Goal: Use online tool/utility: Utilize a website feature to perform a specific function

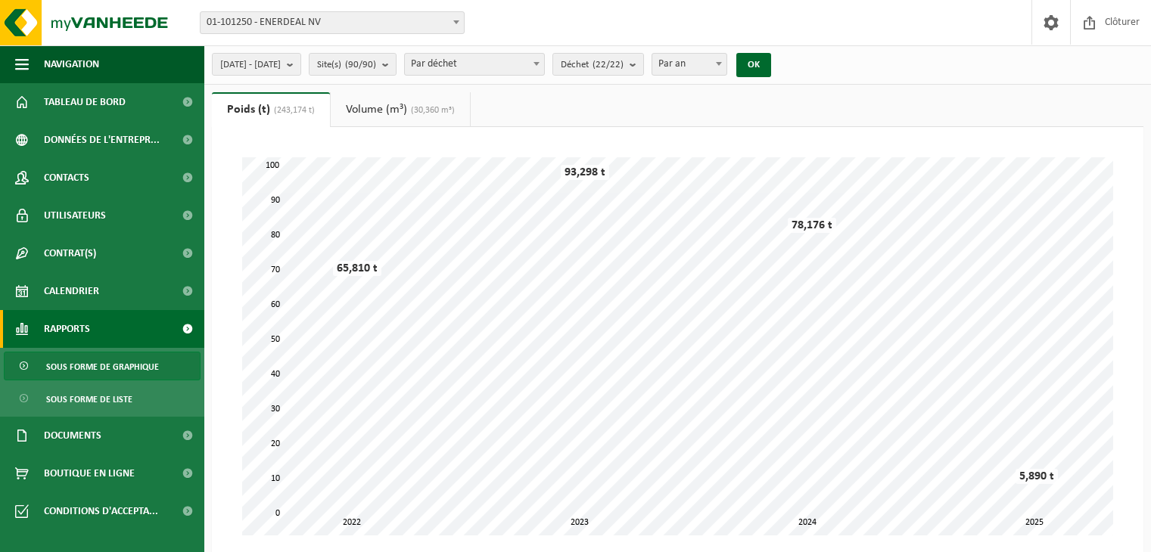
select select "3"
click at [624, 62] on count "(22/22)" at bounding box center [608, 65] width 31 height 10
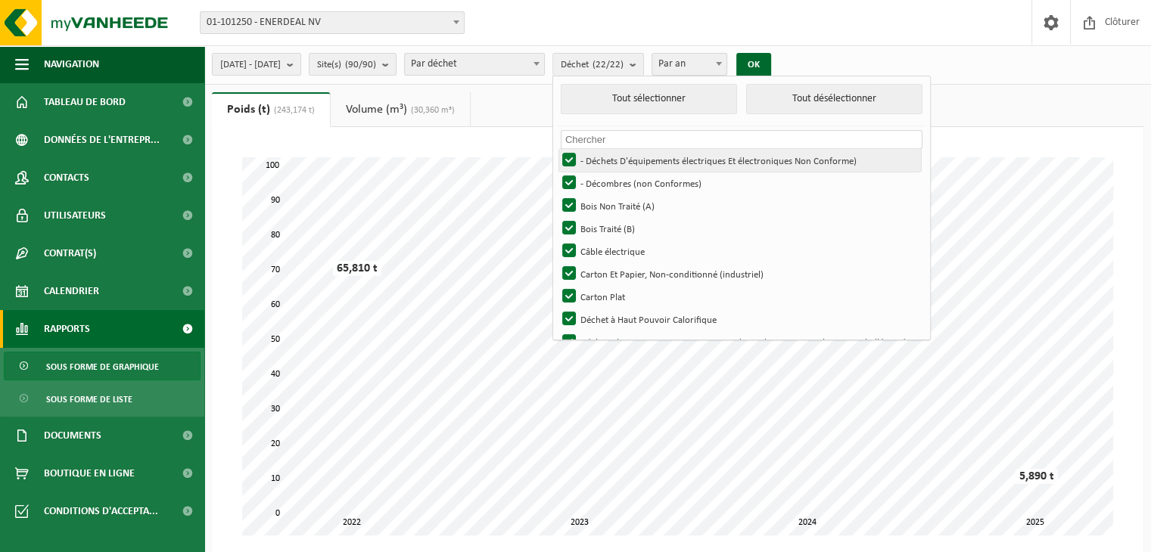
click at [611, 159] on label "- Déchets D'équipements électriques Et électroniques Non Conforme)" at bounding box center [740, 160] width 362 height 23
click at [557, 149] on input "- Déchets D'équipements électriques Et électroniques Non Conforme)" at bounding box center [556, 148] width 1 height 1
checkbox input "false"
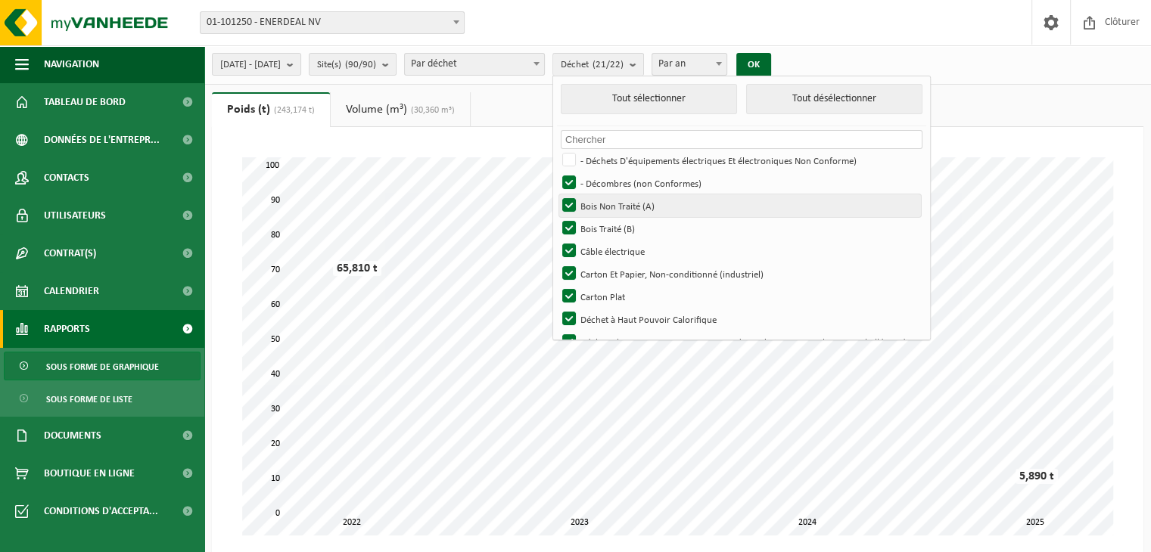
click at [609, 204] on label "Bois Non Traité (A)" at bounding box center [740, 205] width 362 height 23
click at [557, 194] on input "Bois Non Traité (A)" at bounding box center [556, 194] width 1 height 1
checkbox input "false"
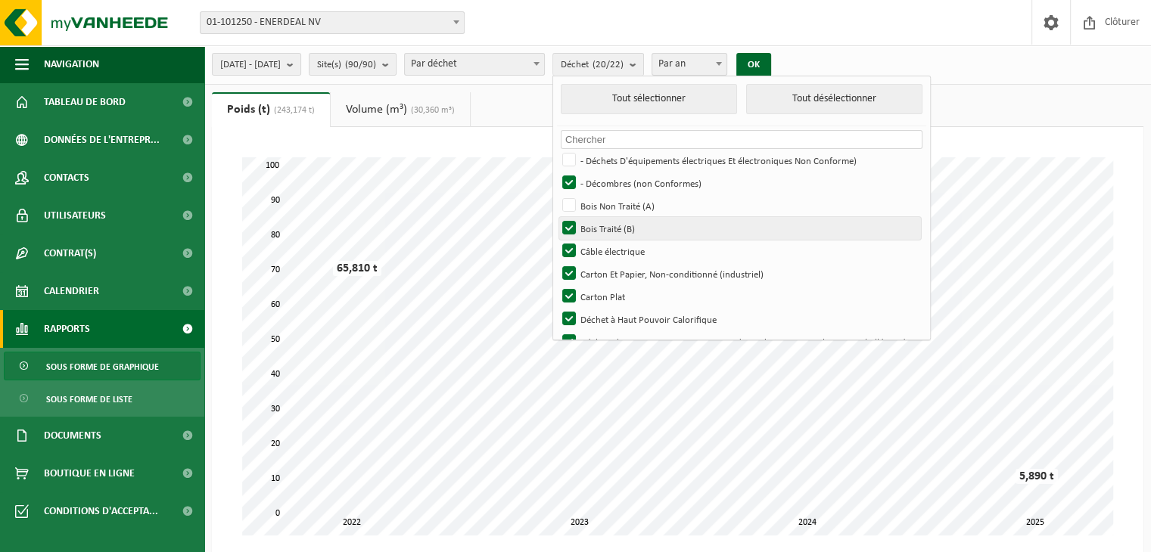
click at [608, 225] on label "Bois Traité (B)" at bounding box center [740, 228] width 362 height 23
click at [557, 217] on input "Bois Traité (B)" at bounding box center [556, 216] width 1 height 1
checkbox input "false"
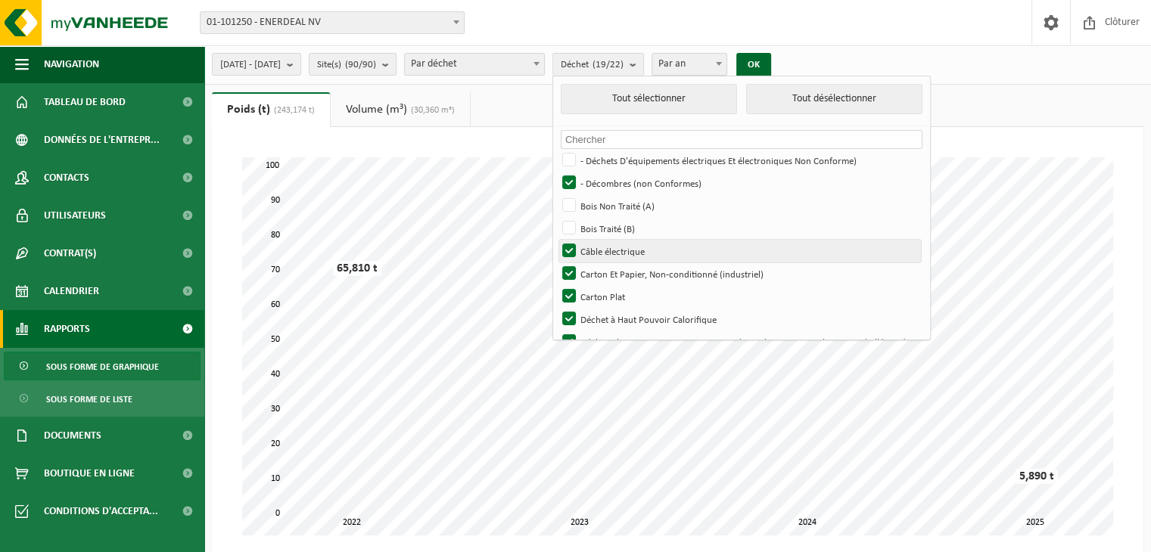
click at [615, 250] on label "Câble électrique" at bounding box center [740, 251] width 362 height 23
click at [557, 240] on input "Câble électrique" at bounding box center [556, 239] width 1 height 1
checkbox input "false"
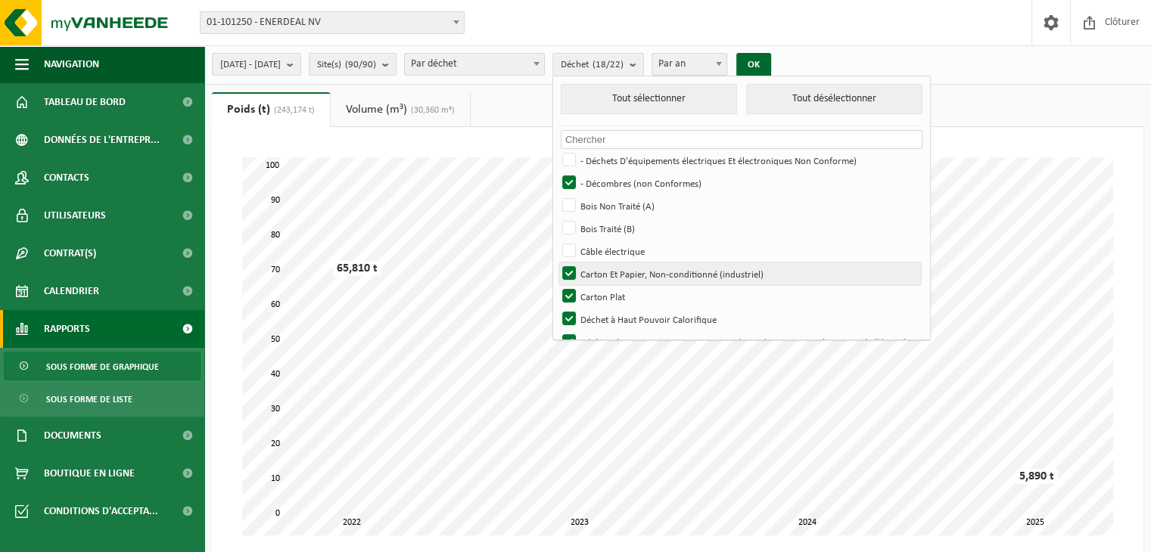
click at [604, 275] on label "Carton Et Papier, Non-conditionné (industriel)" at bounding box center [740, 274] width 362 height 23
click at [557, 263] on input "Carton Et Papier, Non-conditionné (industriel)" at bounding box center [556, 262] width 1 height 1
checkbox input "false"
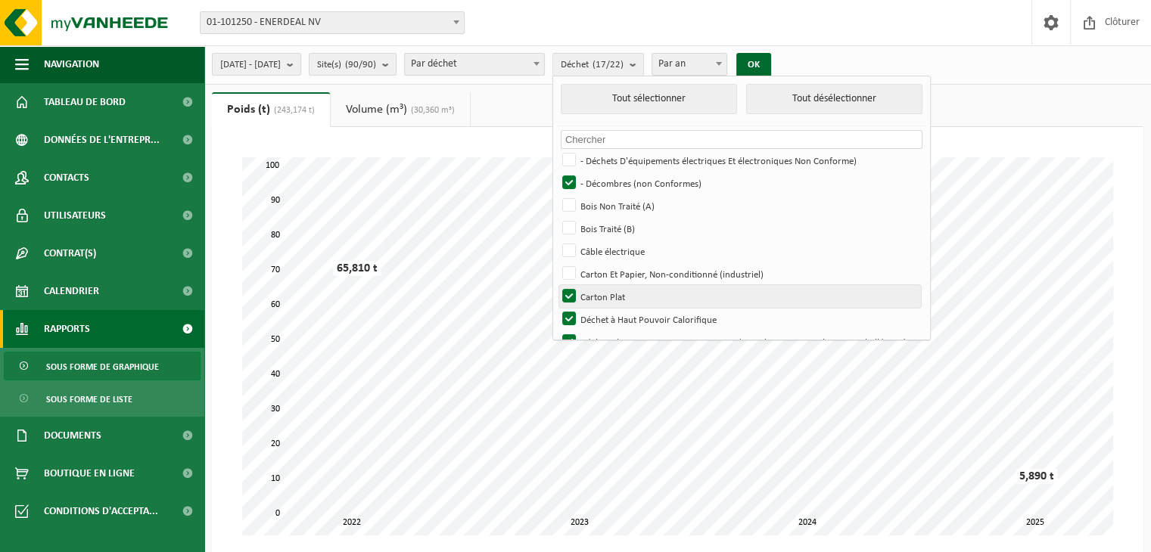
click at [608, 294] on label "Carton Plat" at bounding box center [740, 296] width 362 height 23
click at [557, 285] on input "Carton Plat" at bounding box center [556, 285] width 1 height 1
checkbox input "false"
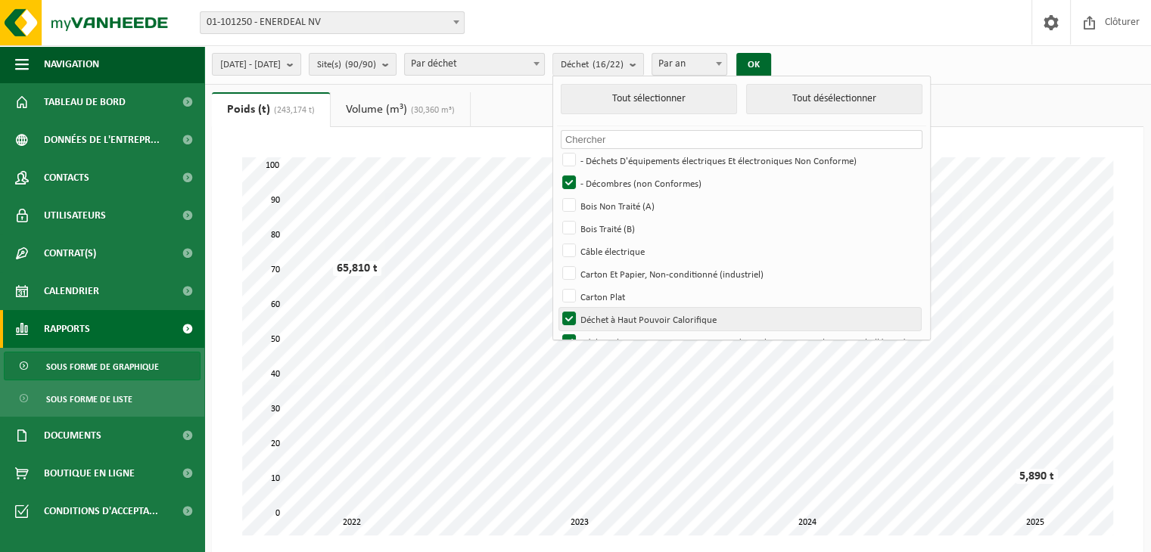
click at [605, 313] on label "Déchet à Haut Pouvoir Calorifique" at bounding box center [740, 319] width 362 height 23
click at [557, 308] on input "Déchet à Haut Pouvoir Calorifique" at bounding box center [556, 307] width 1 height 1
checkbox input "false"
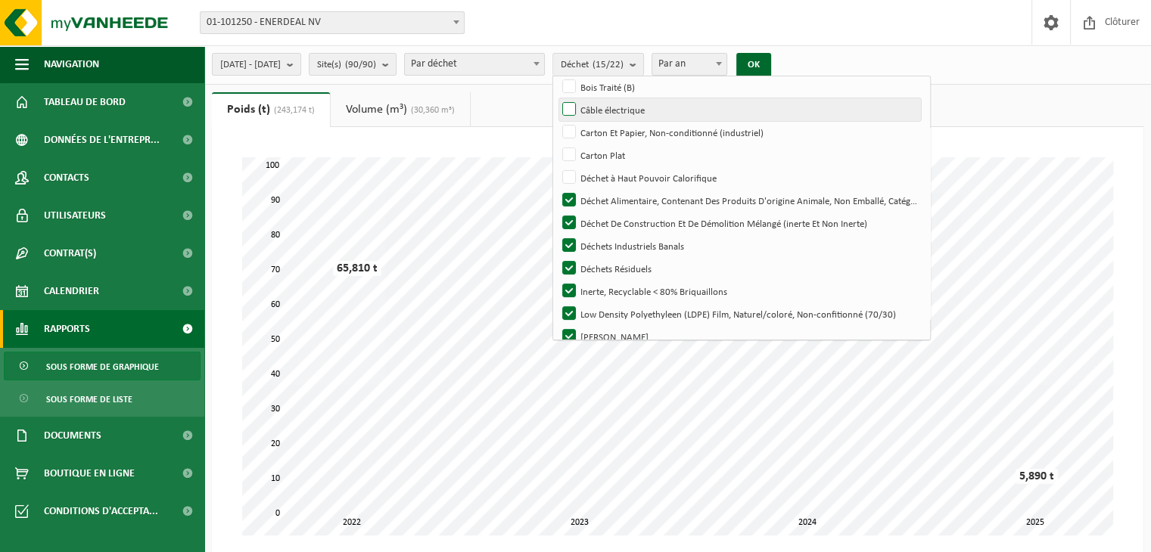
scroll to position [151, 0]
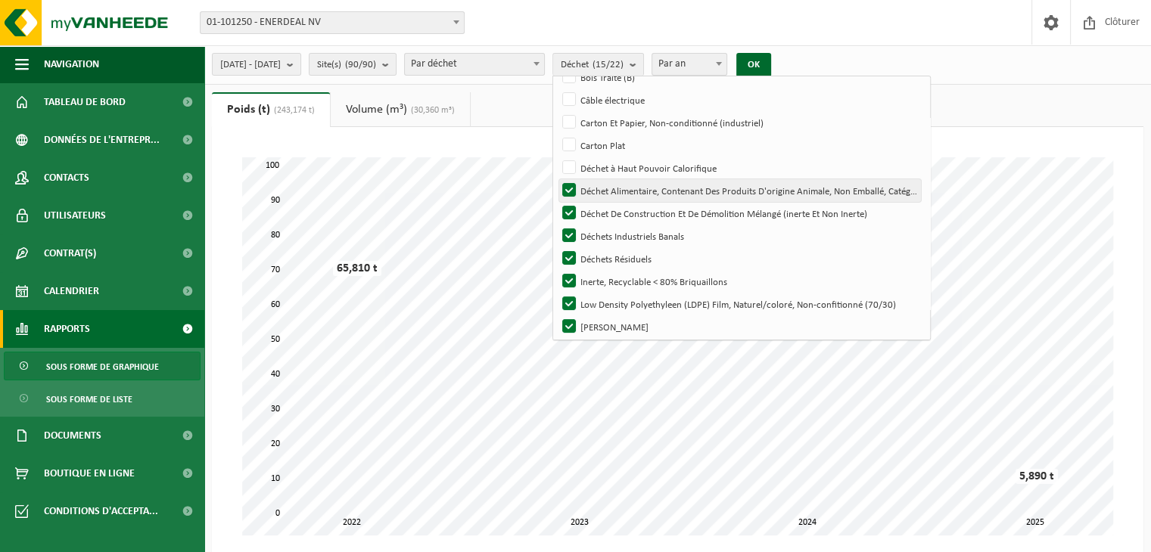
click at [614, 191] on label "Déchet Alimentaire, Contenant Des Produits D'origine Animale, Non Emballé, Caté…" at bounding box center [740, 190] width 362 height 23
click at [557, 179] on input "Déchet Alimentaire, Contenant Des Produits D'origine Animale, Non Emballé, Caté…" at bounding box center [556, 179] width 1 height 1
checkbox input "false"
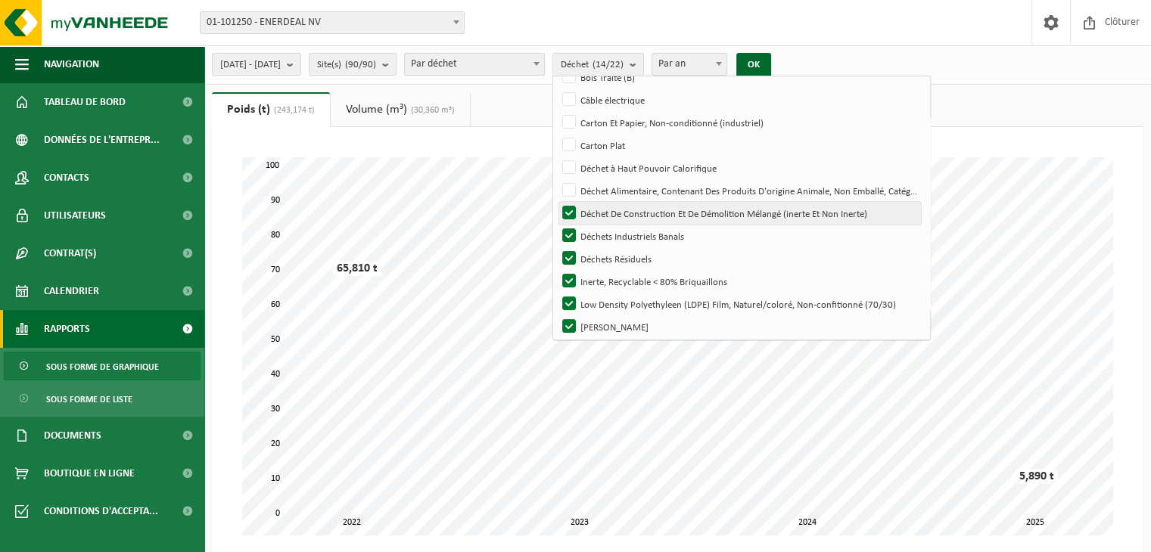
click at [613, 208] on label "Déchet De Construction Et De Démolition Mélangé (inerte Et Non Inerte)" at bounding box center [740, 213] width 362 height 23
click at [557, 202] on input "Déchet De Construction Et De Démolition Mélangé (inerte Et Non Inerte)" at bounding box center [556, 201] width 1 height 1
checkbox input "false"
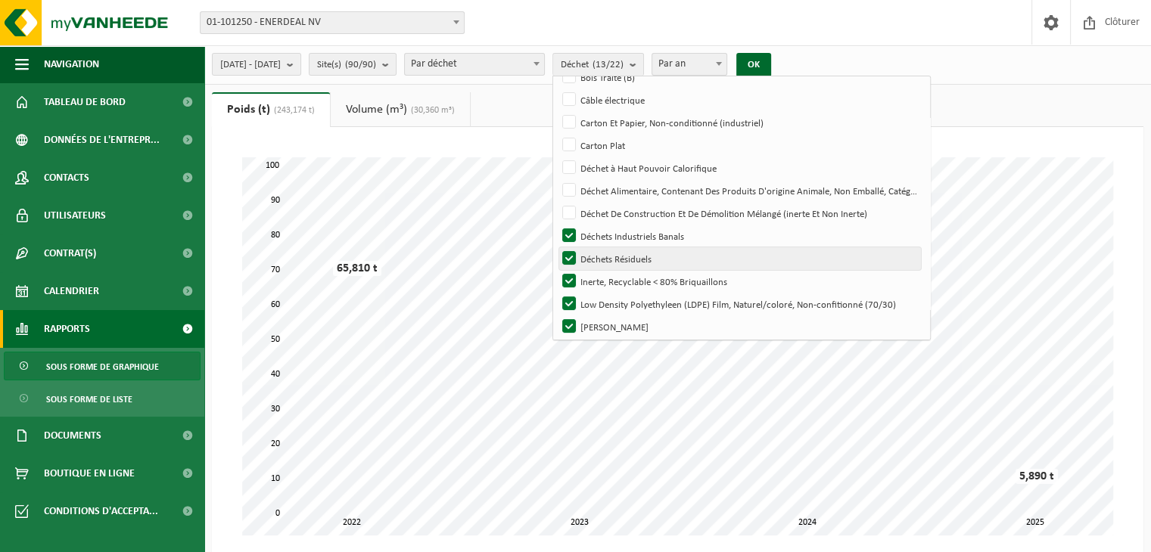
click at [611, 256] on label "Déchets Résiduels" at bounding box center [740, 258] width 362 height 23
click at [557, 247] on input "Déchets Résiduels" at bounding box center [556, 247] width 1 height 1
checkbox input "false"
click at [607, 278] on label "Inerte, Recyclable < 80% Briquaillons" at bounding box center [740, 281] width 362 height 23
click at [557, 270] on input "Inerte, Recyclable < 80% Briquaillons" at bounding box center [556, 269] width 1 height 1
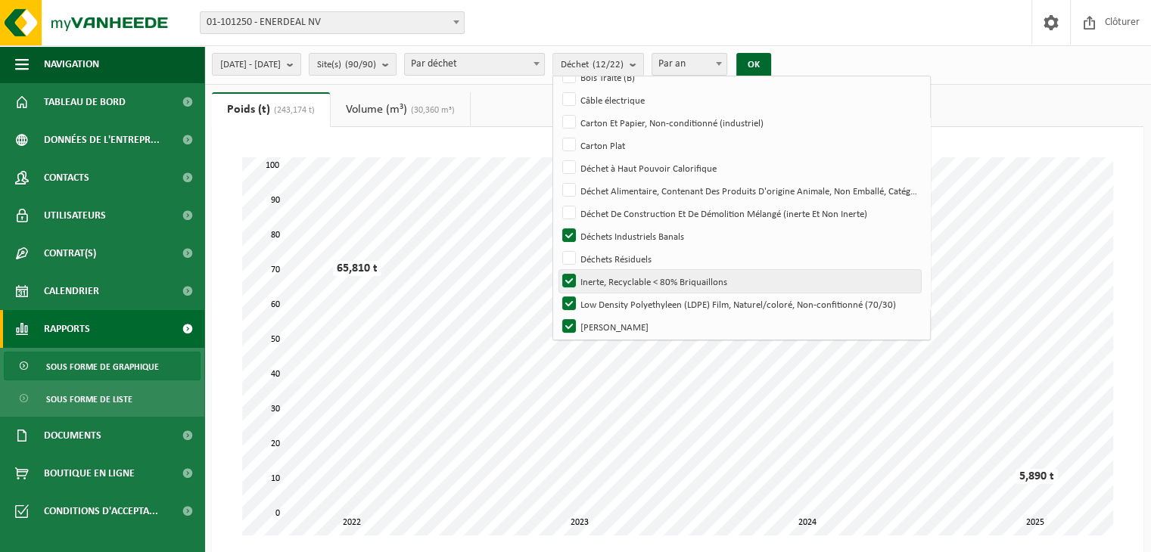
checkbox input "false"
click at [607, 299] on label "Low Density Polyethyleen (LDPE) Film, Naturel/coloré, Non-confitionné (70/30)" at bounding box center [740, 304] width 362 height 23
click at [557, 293] on input "Low Density Polyethyleen (LDPE) Film, Naturel/coloré, Non-confitionné (70/30)" at bounding box center [556, 292] width 1 height 1
checkbox input "false"
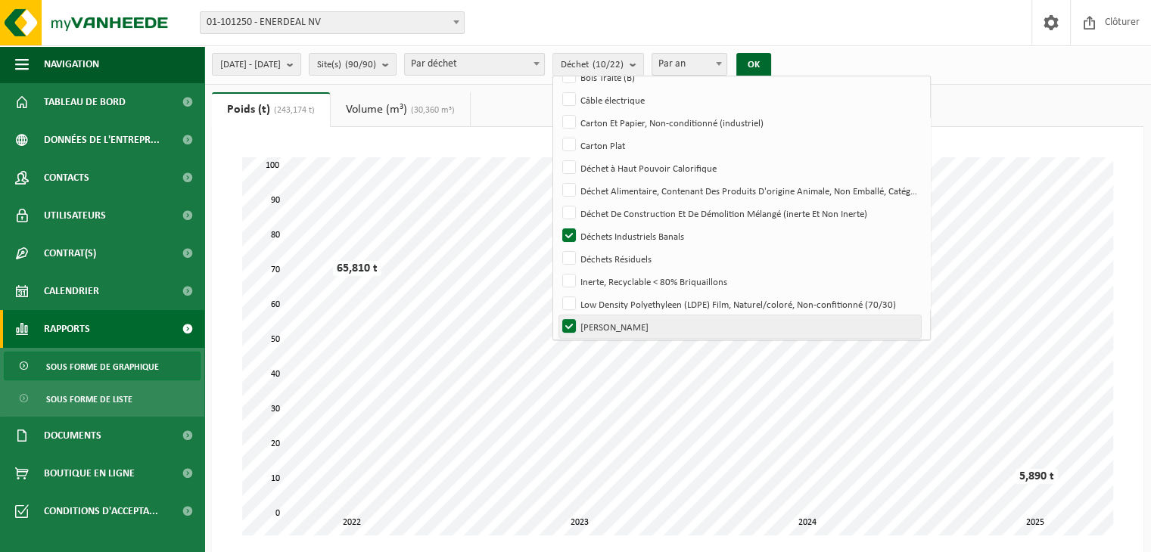
click at [605, 323] on label "[PERSON_NAME]" at bounding box center [740, 327] width 362 height 23
click at [557, 316] on input "[PERSON_NAME]" at bounding box center [556, 315] width 1 height 1
checkbox input "false"
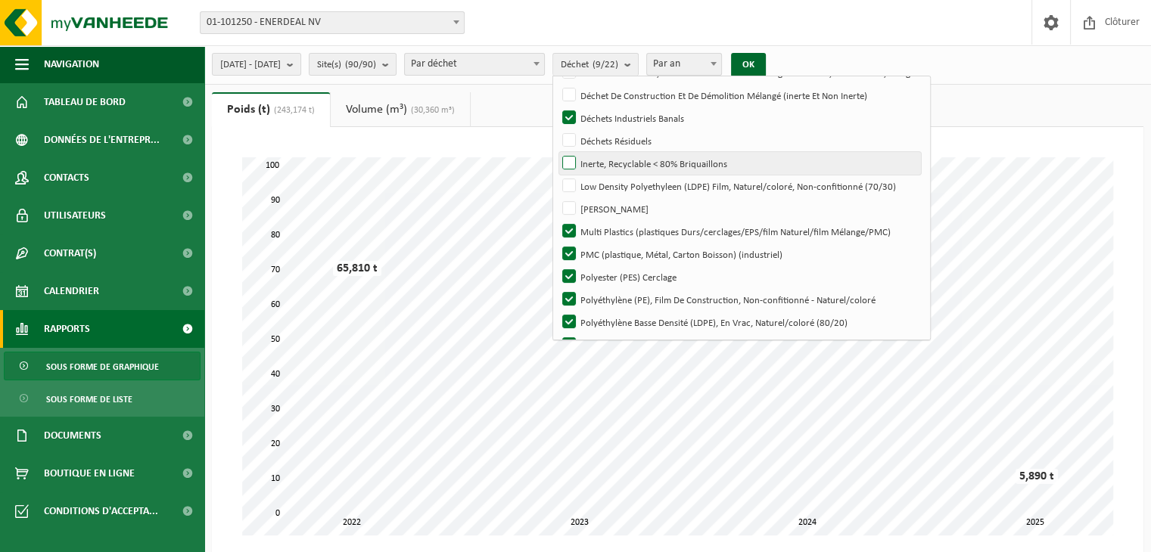
scroll to position [303, 0]
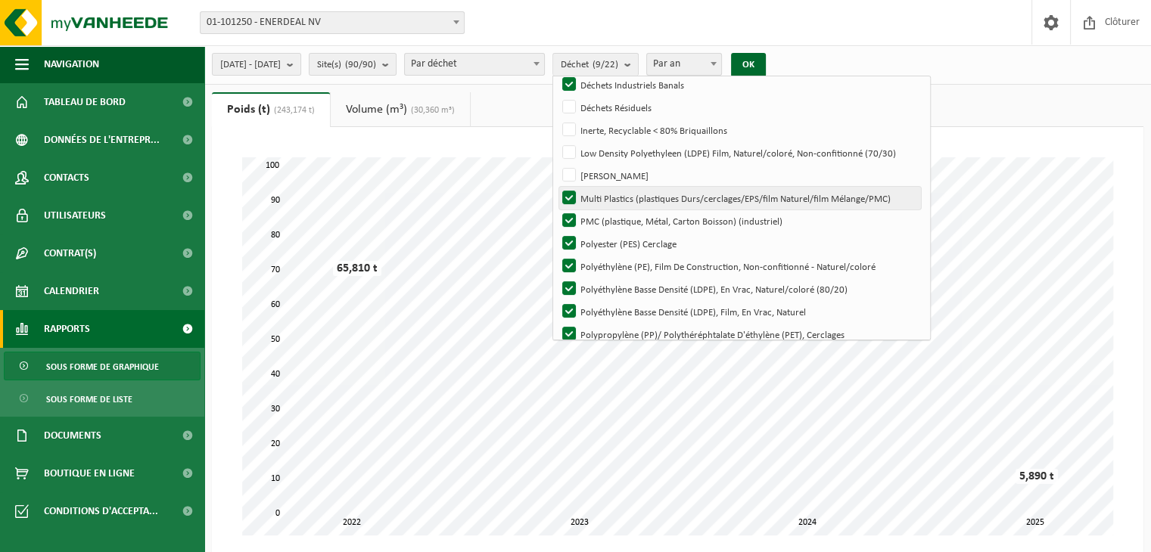
click at [614, 200] on label "Multi Plastics (plastiques Durs/cerclages/EPS/film Naturel/film Mélange/PMC)" at bounding box center [740, 198] width 362 height 23
click at [557, 187] on input "Multi Plastics (plastiques Durs/cerclages/EPS/film Naturel/film Mélange/PMC)" at bounding box center [556, 186] width 1 height 1
checkbox input "false"
click at [605, 213] on label "PMC (plastique, Métal, Carton Boisson) (industriel)" at bounding box center [740, 221] width 362 height 23
click at [557, 210] on input "PMC (plastique, Métal, Carton Boisson) (industriel)" at bounding box center [556, 209] width 1 height 1
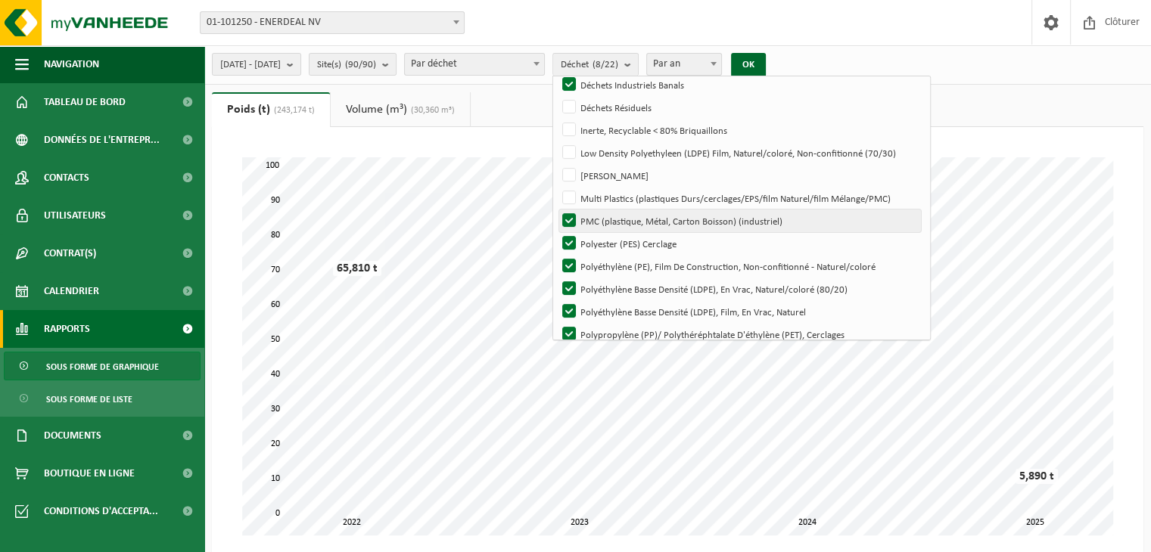
checkbox input "false"
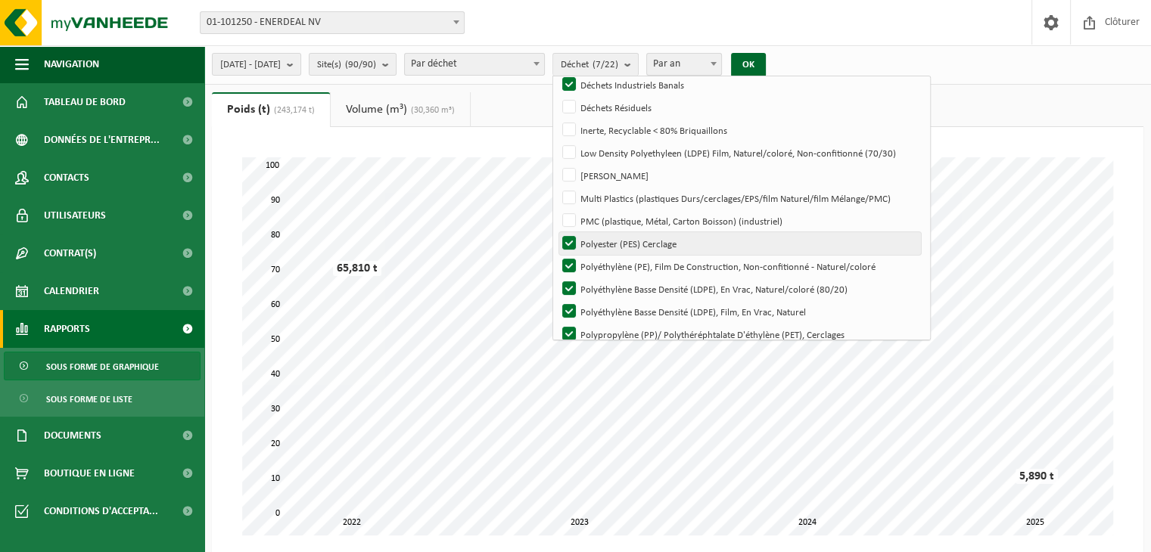
click at [608, 238] on label "Polyester (PES) Cerclage" at bounding box center [740, 243] width 362 height 23
click at [557, 232] on input "Polyester (PES) Cerclage" at bounding box center [556, 232] width 1 height 1
checkbox input "false"
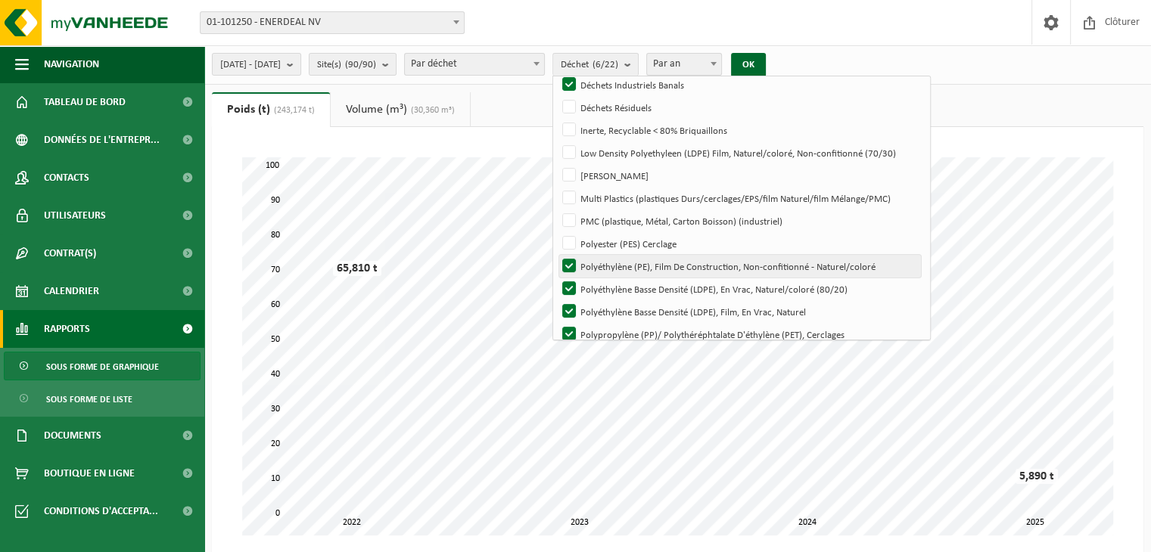
click at [605, 263] on label "Polyéthylène (PE), Film De Construction, Non-confitionné - Naturel/coloré" at bounding box center [740, 266] width 362 height 23
click at [557, 255] on input "Polyéthylène (PE), Film De Construction, Non-confitionné - Naturel/coloré" at bounding box center [556, 254] width 1 height 1
checkbox input "false"
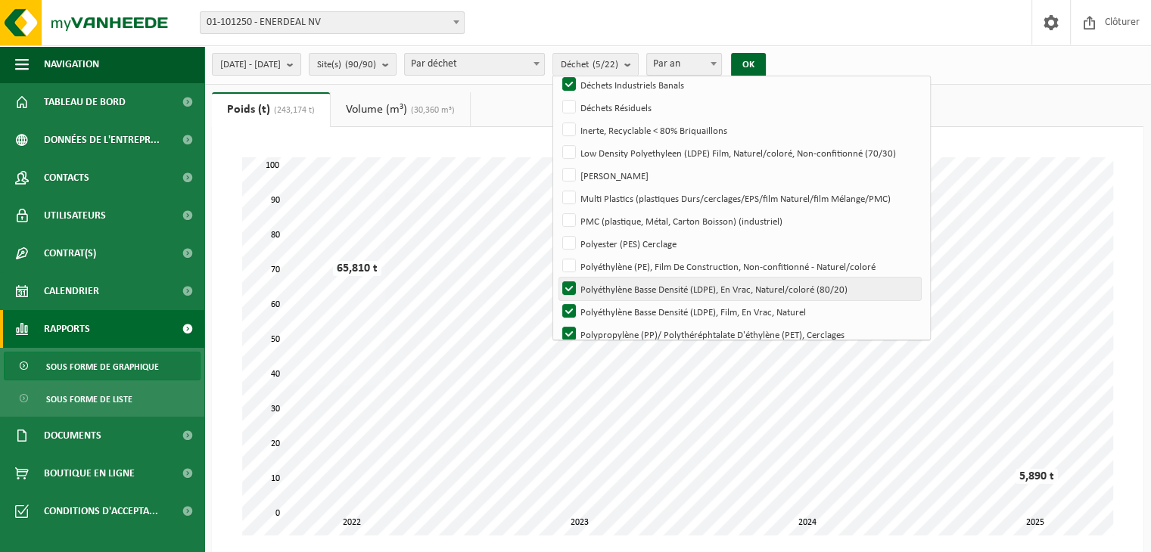
click at [605, 285] on label "Polyéthylène Basse Densité (LDPE), En Vrac, Naturel/coloré (80/20)" at bounding box center [740, 289] width 362 height 23
click at [557, 278] on input "Polyéthylène Basse Densité (LDPE), En Vrac, Naturel/coloré (80/20)" at bounding box center [556, 277] width 1 height 1
checkbox input "false"
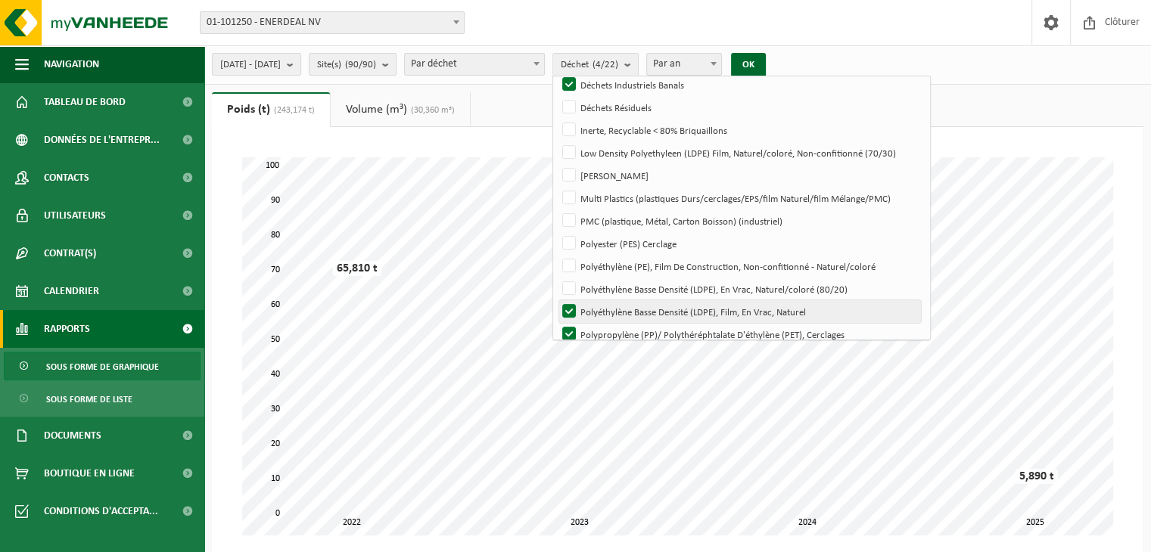
click at [608, 309] on label "Polyéthylène Basse Densité (LDPE), Film, En Vrac, Naturel" at bounding box center [740, 311] width 362 height 23
click at [557, 300] on input "Polyéthylène Basse Densité (LDPE), Film, En Vrac, Naturel" at bounding box center [556, 300] width 1 height 1
checkbox input "false"
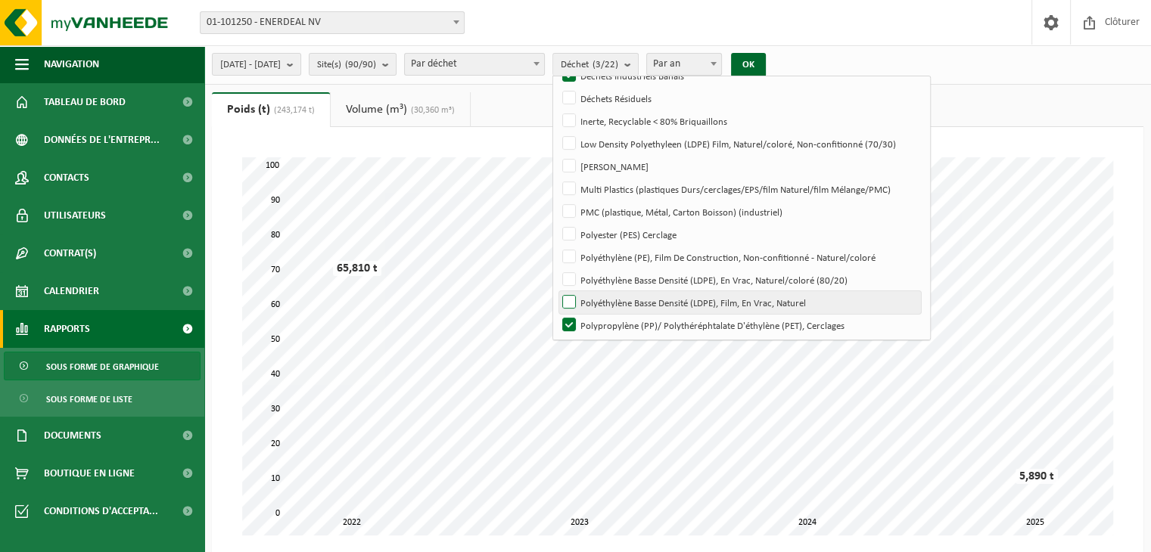
scroll to position [315, 0]
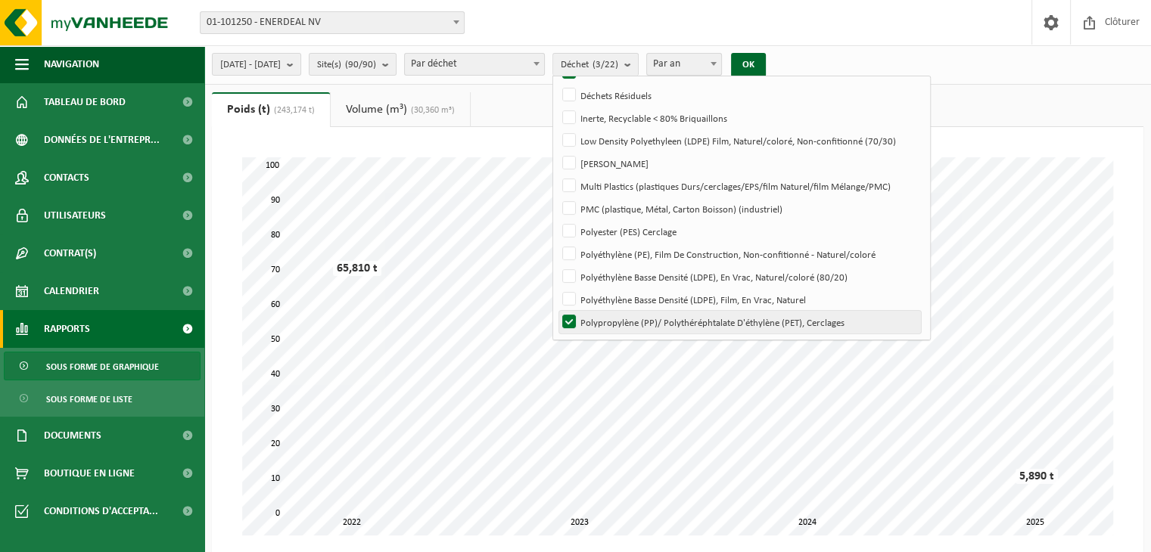
click at [605, 319] on label "Polypropylène (PP)/ Polythéréphtalate D'éthylène (PET), Cerclages" at bounding box center [740, 322] width 362 height 23
click at [557, 311] on input "Polypropylène (PP)/ Polythéréphtalate D'éthylène (PET), Cerclages" at bounding box center [556, 310] width 1 height 1
checkbox input "false"
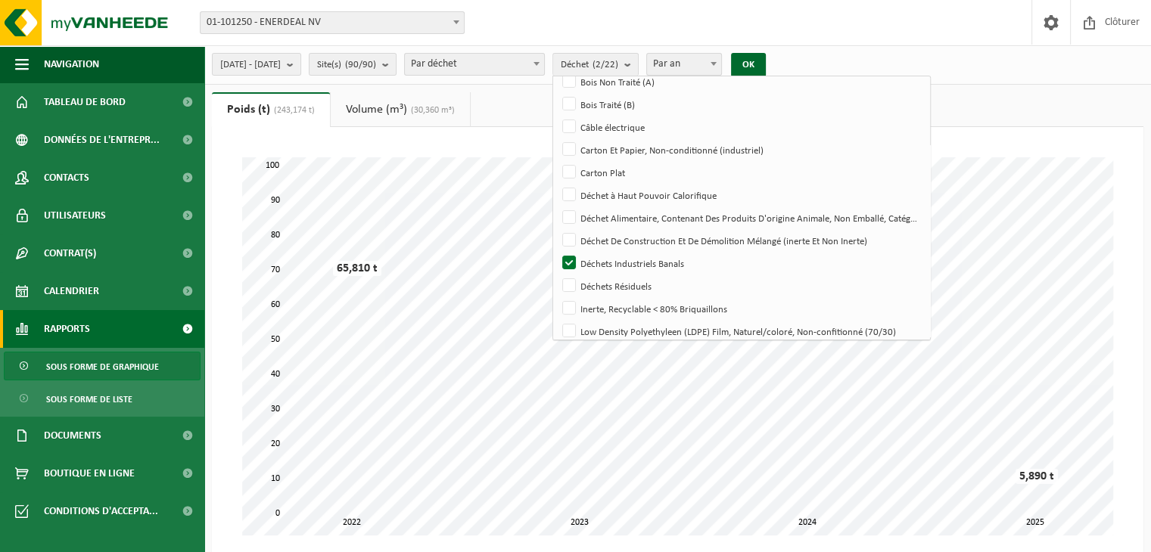
scroll to position [0, 0]
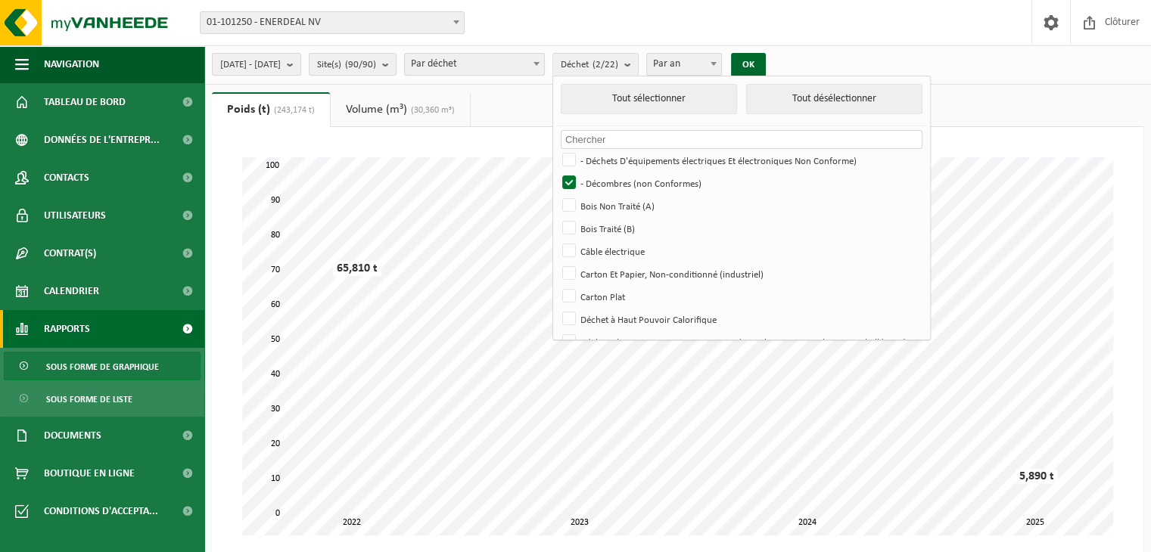
click at [834, 70] on div "[DATE] - [DATE] Mois actuel Mois précédent Les 6 derniers mois Année actuelle L…" at bounding box center [677, 64] width 947 height 39
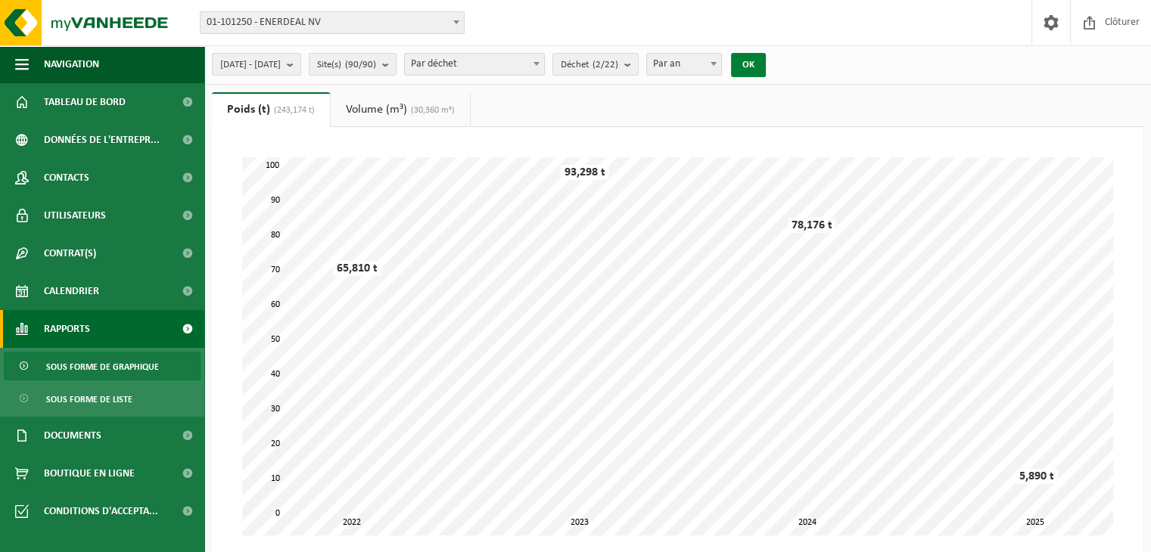
click at [766, 64] on button "OK" at bounding box center [748, 65] width 35 height 24
